Goal: Information Seeking & Learning: Understand process/instructions

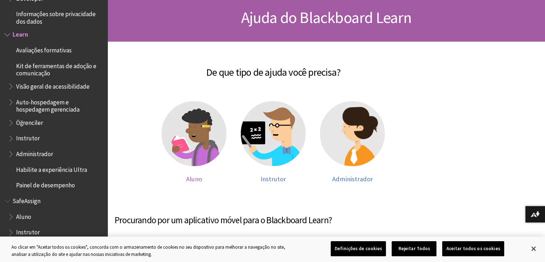
click at [192, 146] on img at bounding box center [194, 133] width 65 height 65
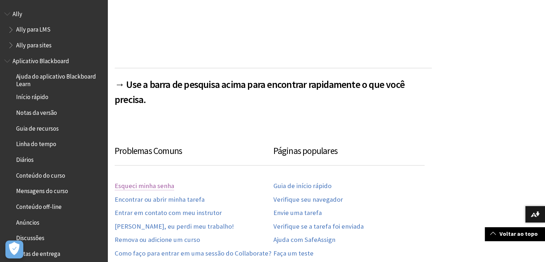
click at [128, 187] on link "Esqueci minha senha" at bounding box center [145, 186] width 60 height 8
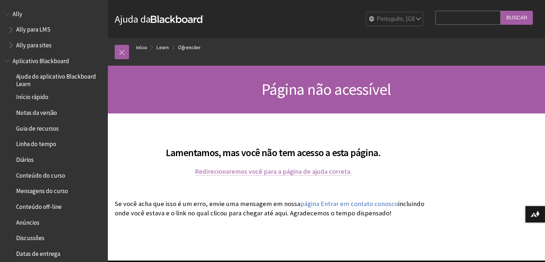
click at [313, 171] on link "Redirecionaremos você para a página de ajuda correta." at bounding box center [273, 171] width 157 height 9
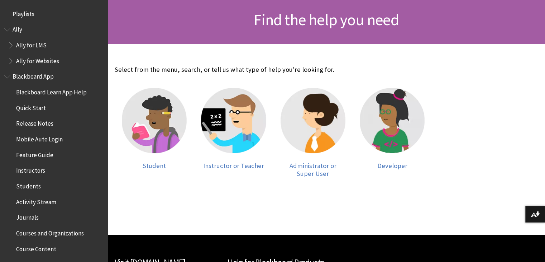
scroll to position [108, 0]
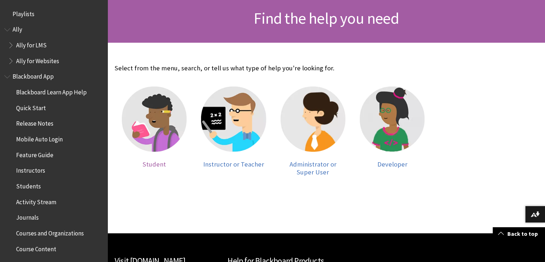
click at [176, 124] on img at bounding box center [154, 118] width 65 height 65
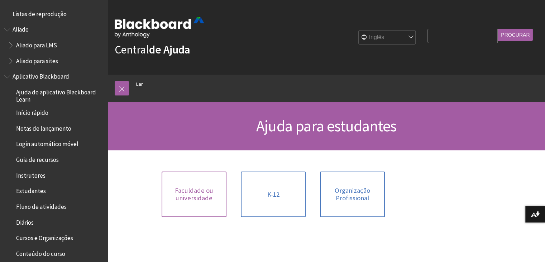
click at [198, 201] on font "Faculdade ou universidade" at bounding box center [194, 194] width 38 height 16
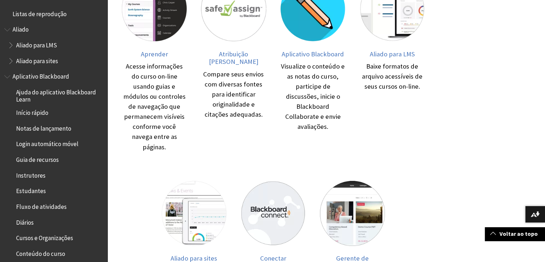
scroll to position [108, 0]
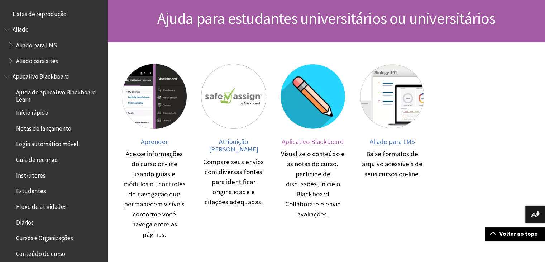
click at [335, 68] on img at bounding box center [313, 96] width 65 height 65
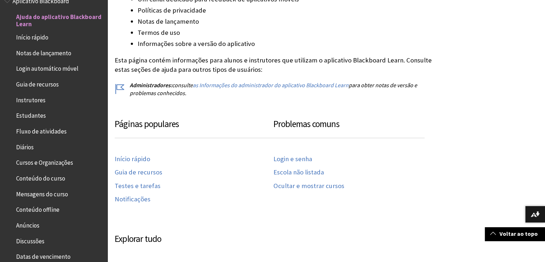
scroll to position [287, 0]
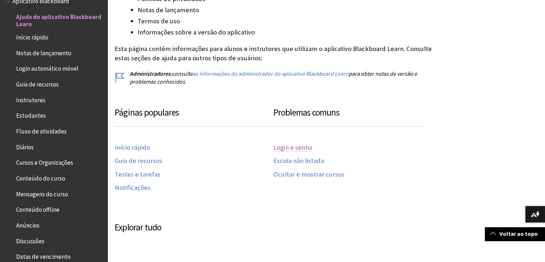
click at [293, 146] on font "Login e senha" at bounding box center [293, 147] width 39 height 8
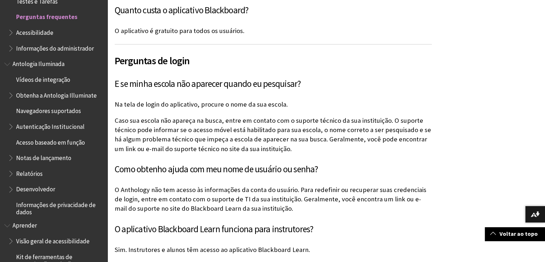
scroll to position [367, 0]
